Goal: Navigation & Orientation: Find specific page/section

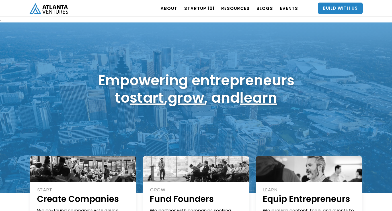
click at [17, 14] on div "ABOUT OUR STORY TEAM Job Board PORTFOLIO Startup 101 RESOURCES TOOLS STORIES NE…" at bounding box center [196, 8] width 392 height 17
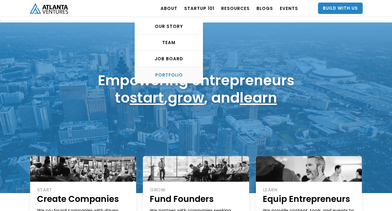
click at [175, 75] on div "PORTFOLIO" at bounding box center [169, 75] width 68 height 6
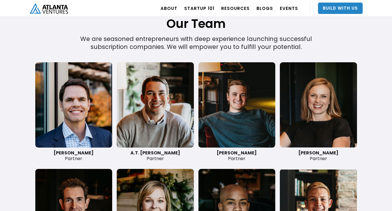
scroll to position [1311, 0]
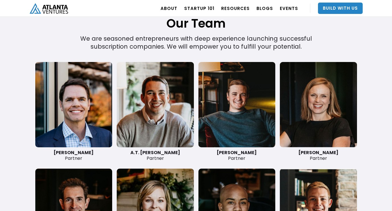
click at [151, 155] on strong "A.T. Gimbel" at bounding box center [155, 153] width 50 height 7
click at [149, 115] on link at bounding box center [155, 104] width 77 height 85
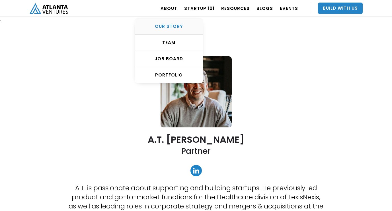
click at [176, 29] on div "OUR STORY" at bounding box center [169, 27] width 68 height 6
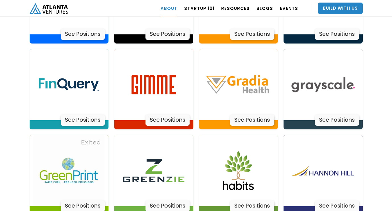
scroll to position [1352, 0]
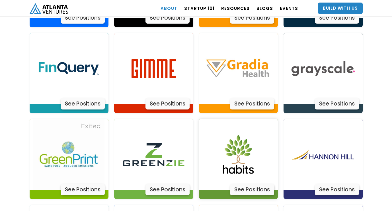
click at [253, 184] on div "See Positions" at bounding box center [252, 189] width 44 height 11
click at [50, 8] on img "home" at bounding box center [49, 8] width 38 height 11
